Goal: Information Seeking & Learning: Find specific fact

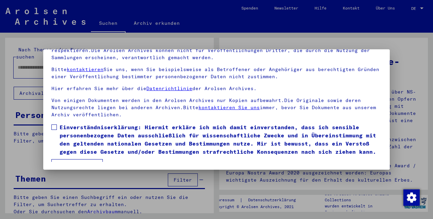
scroll to position [43, 0]
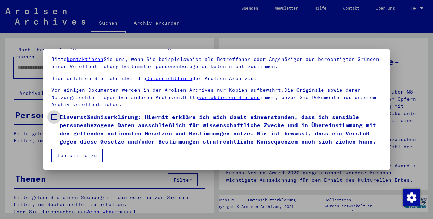
click at [55, 114] on span at bounding box center [53, 116] width 5 height 5
click at [62, 155] on button "Ich stimme zu" at bounding box center [76, 155] width 51 height 13
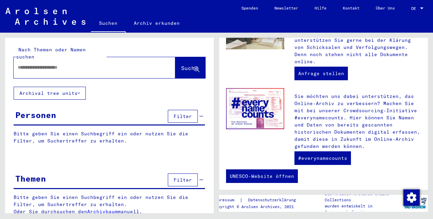
scroll to position [316, 0]
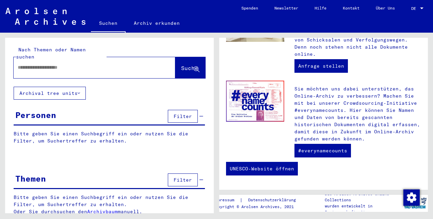
click at [433, 161] on html "Suchen Archiv erkunden Spenden Newsletter Hilfe Kontakt Über Uns Suchen Archiv …" at bounding box center [216, 109] width 433 height 219
click at [363, 127] on p "Sie möchten uns dabei unterstützen, das Online-Archiv zu verbessern? Machen Sie…" at bounding box center [357, 113] width 127 height 57
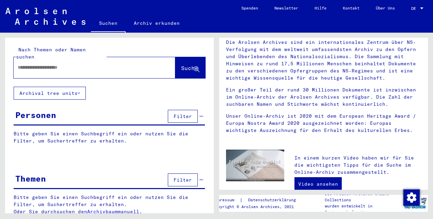
scroll to position [0, 0]
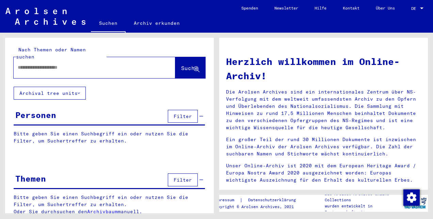
click at [50, 64] on input "text" at bounding box center [86, 67] width 137 height 7
type input "**********"
click at [181, 65] on span "Suche" at bounding box center [189, 68] width 17 height 7
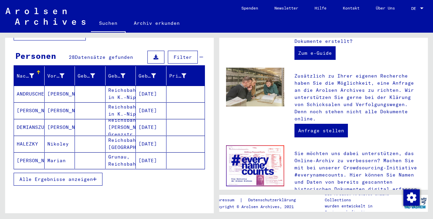
scroll to position [64, 0]
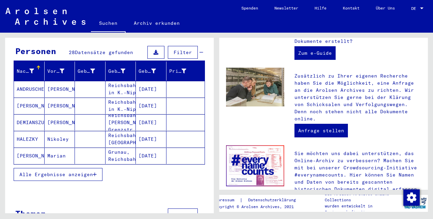
click at [95, 172] on icon "button" at bounding box center [95, 174] width 4 height 5
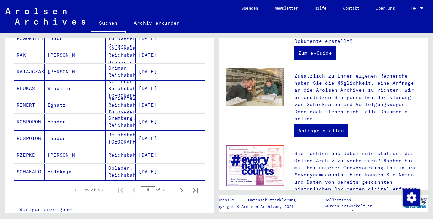
scroll to position [383, 0]
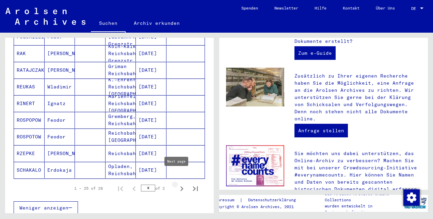
click at [177, 184] on icon "Next page" at bounding box center [182, 189] width 10 height 10
type input "*"
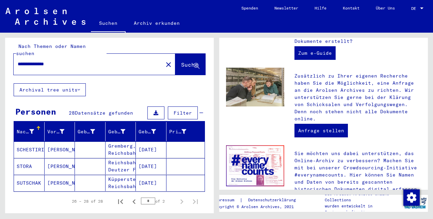
scroll to position [0, 0]
